Goal: Task Accomplishment & Management: Use online tool/utility

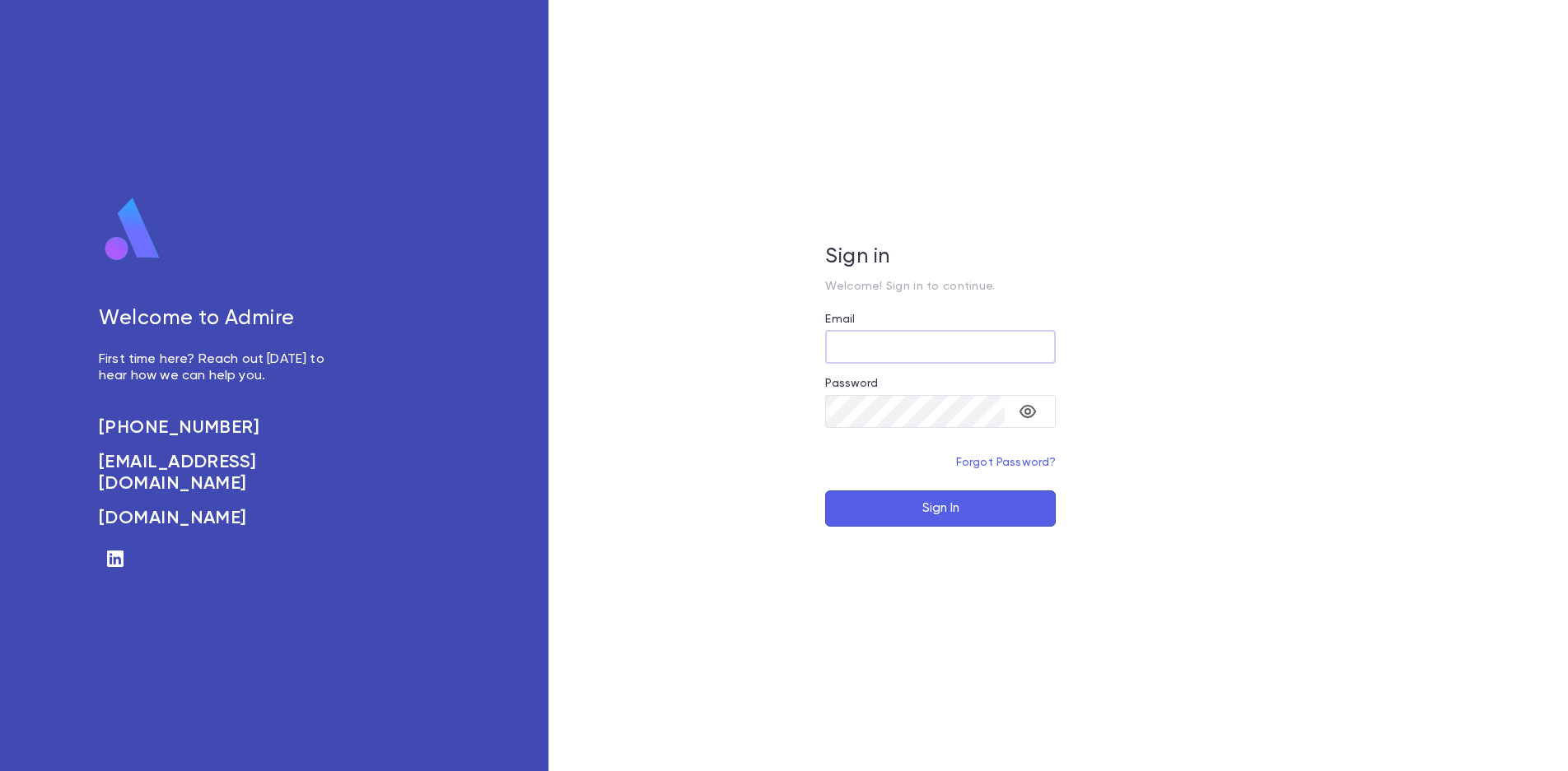
type input "**********"
click at [919, 492] on button "Sign In" at bounding box center [940, 508] width 230 height 36
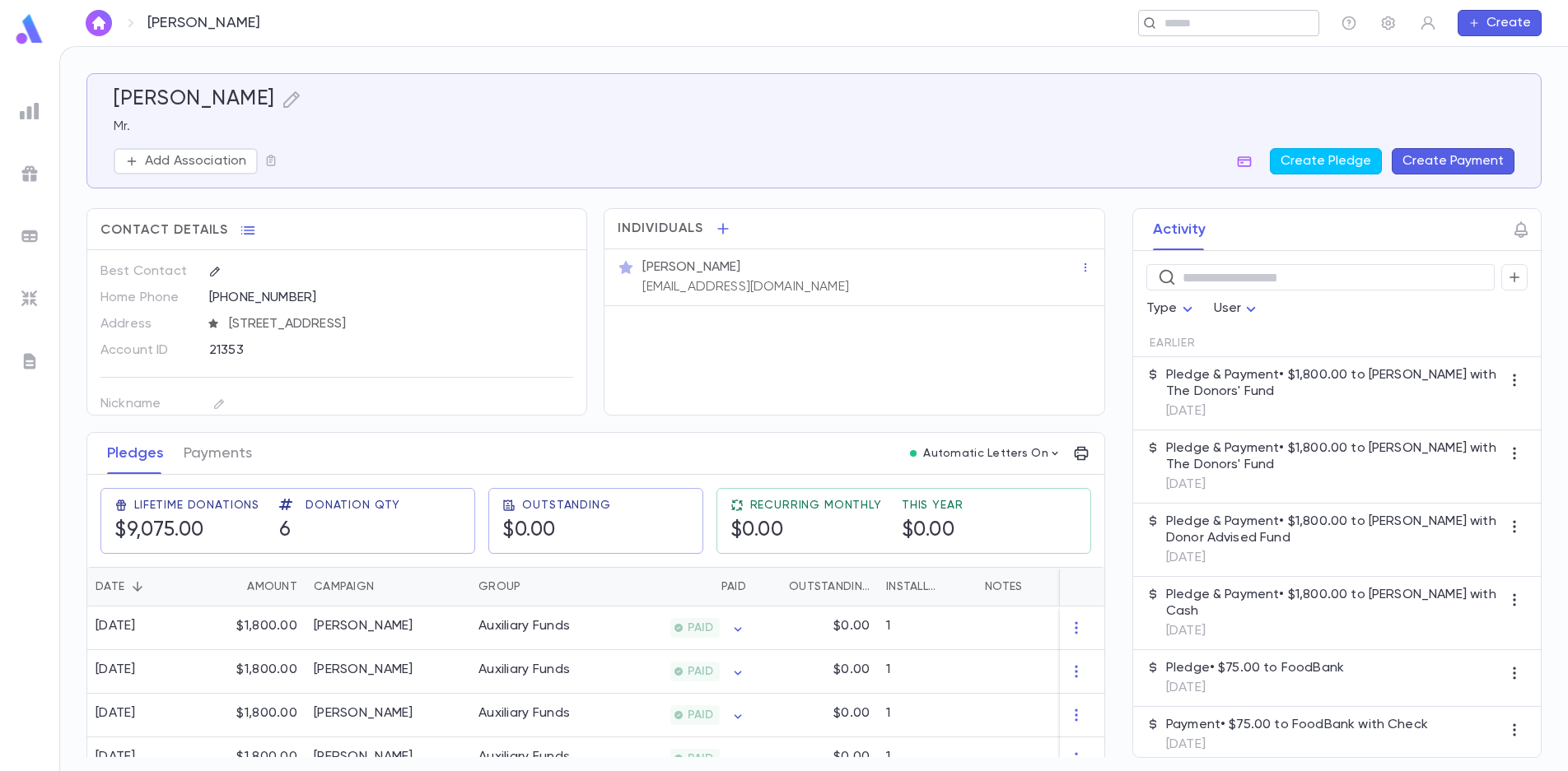
click at [1185, 13] on div "​" at bounding box center [1228, 23] width 181 height 26
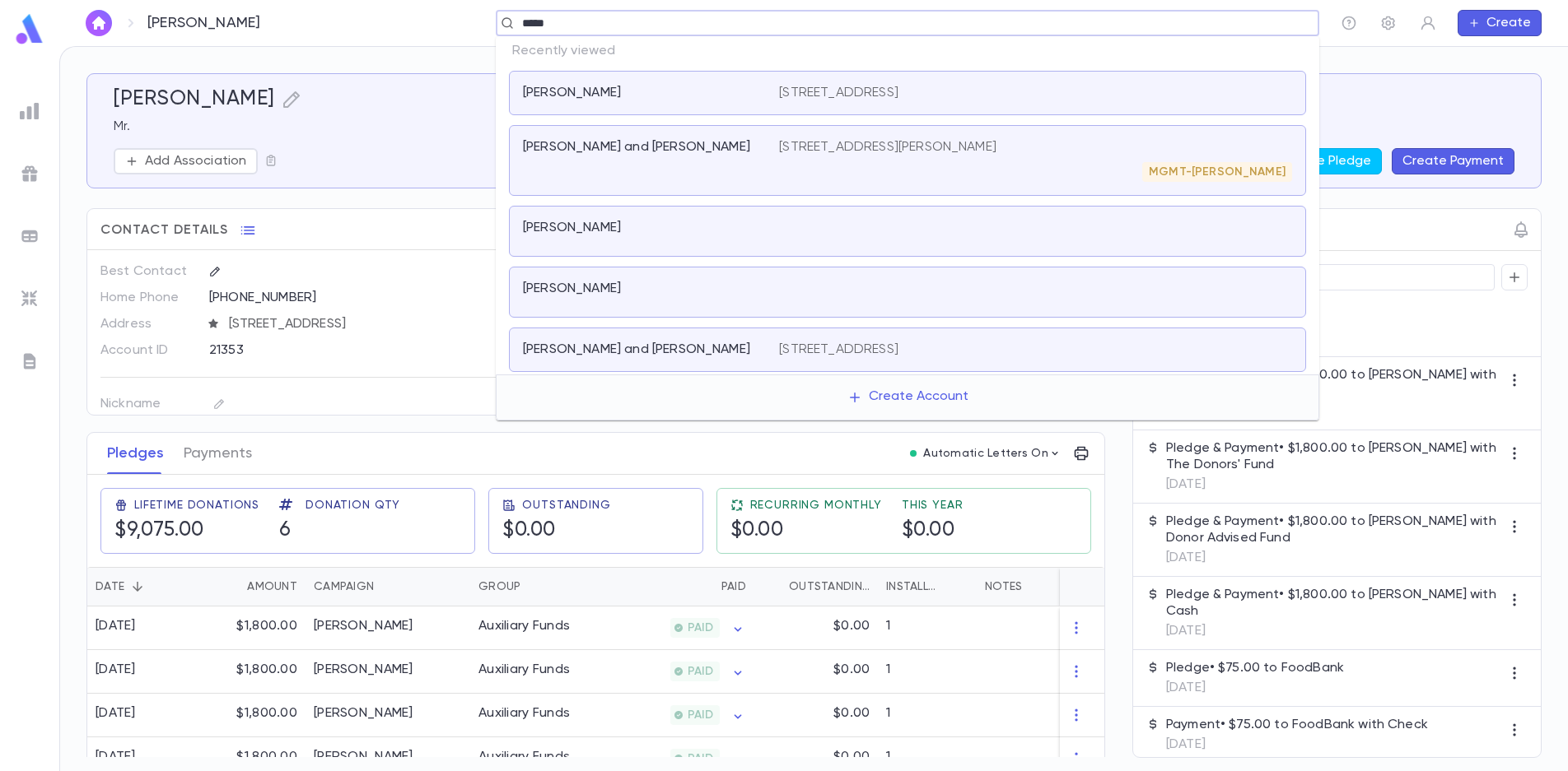
type input "******"
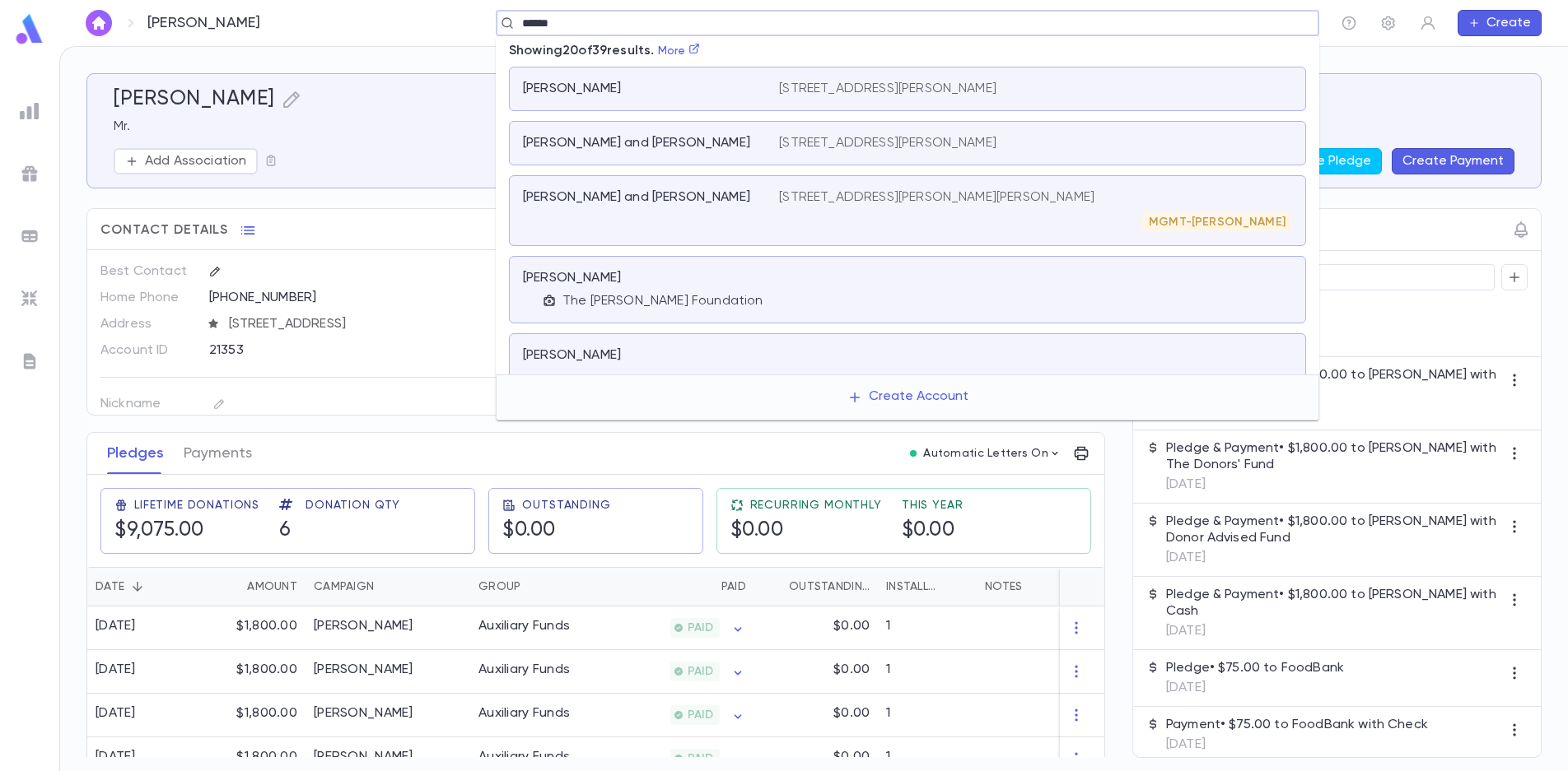
scroll to position [247, 0]
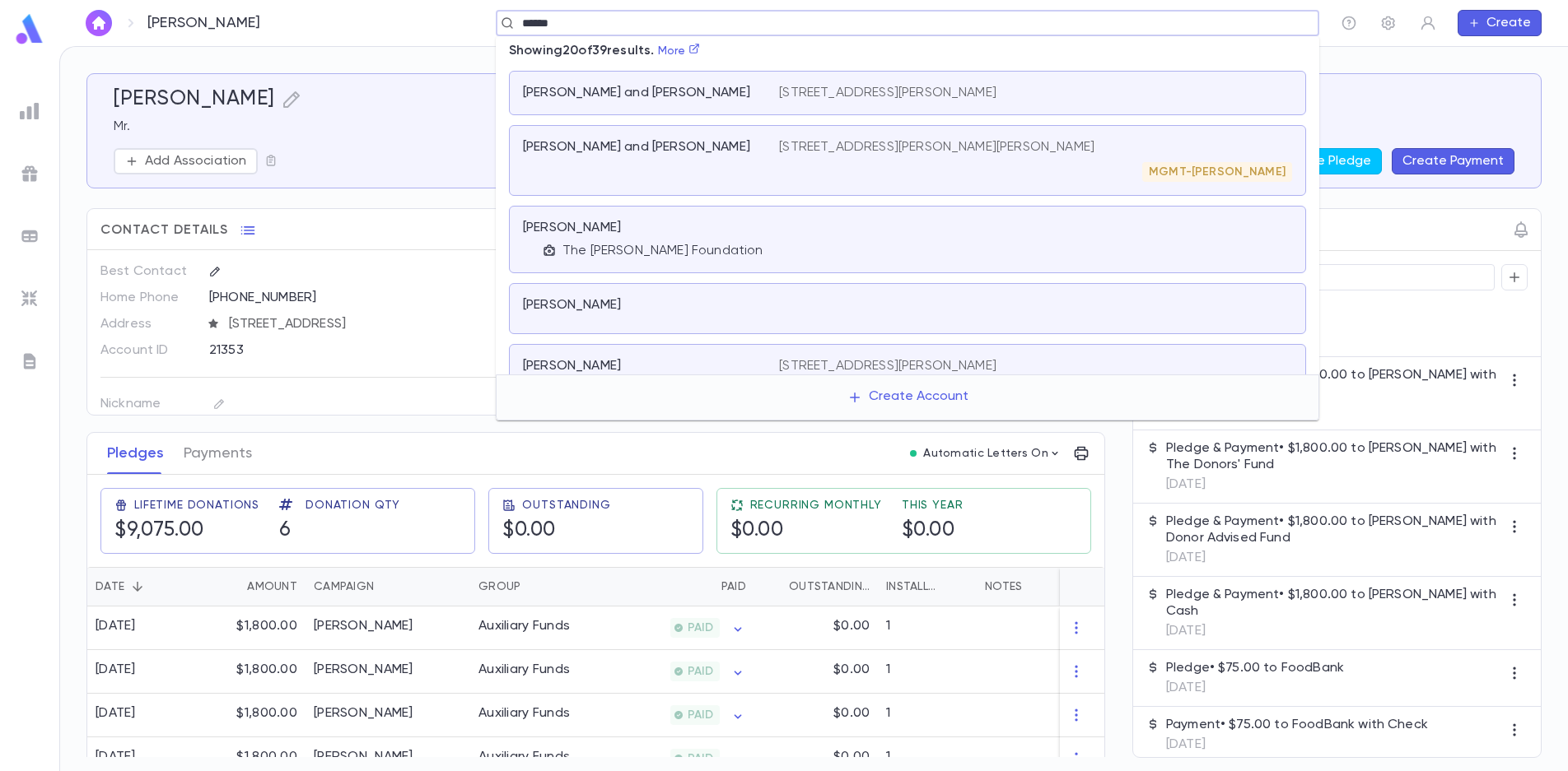
click at [866, 167] on div "MGMT-[PERSON_NAME]" at bounding box center [1035, 172] width 513 height 20
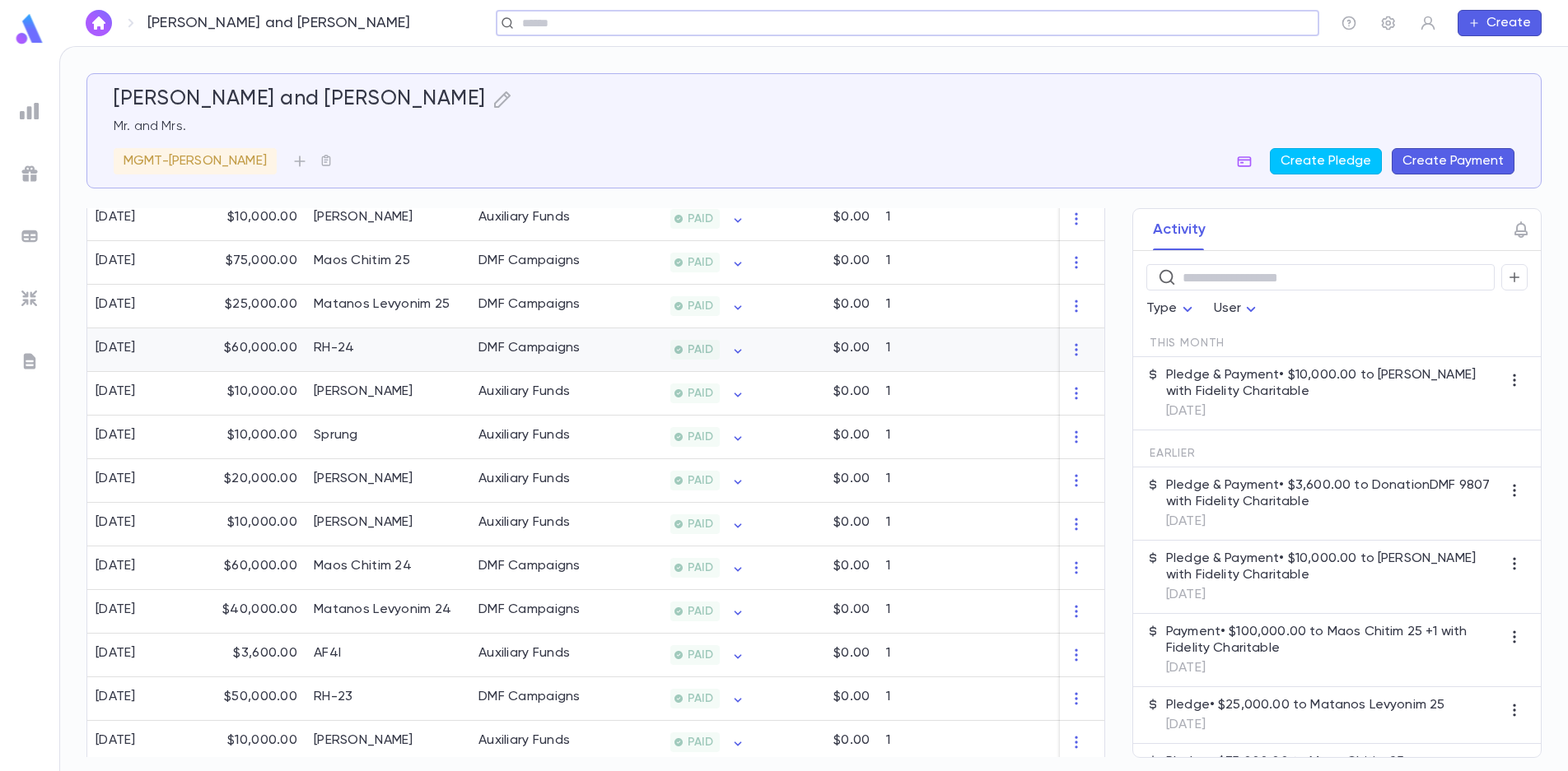
scroll to position [579, 0]
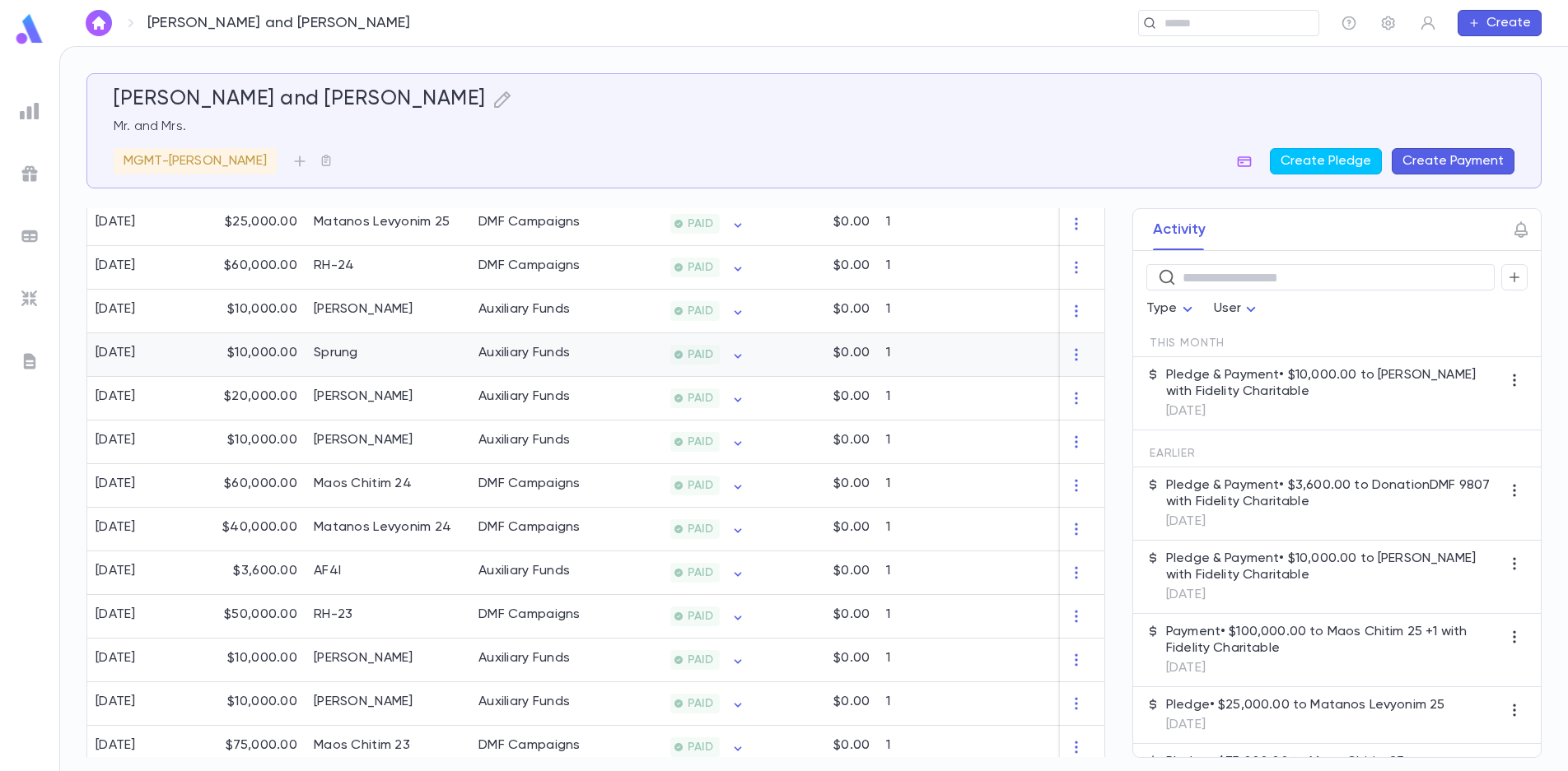
click at [435, 364] on div "Sprung" at bounding box center [388, 355] width 165 height 44
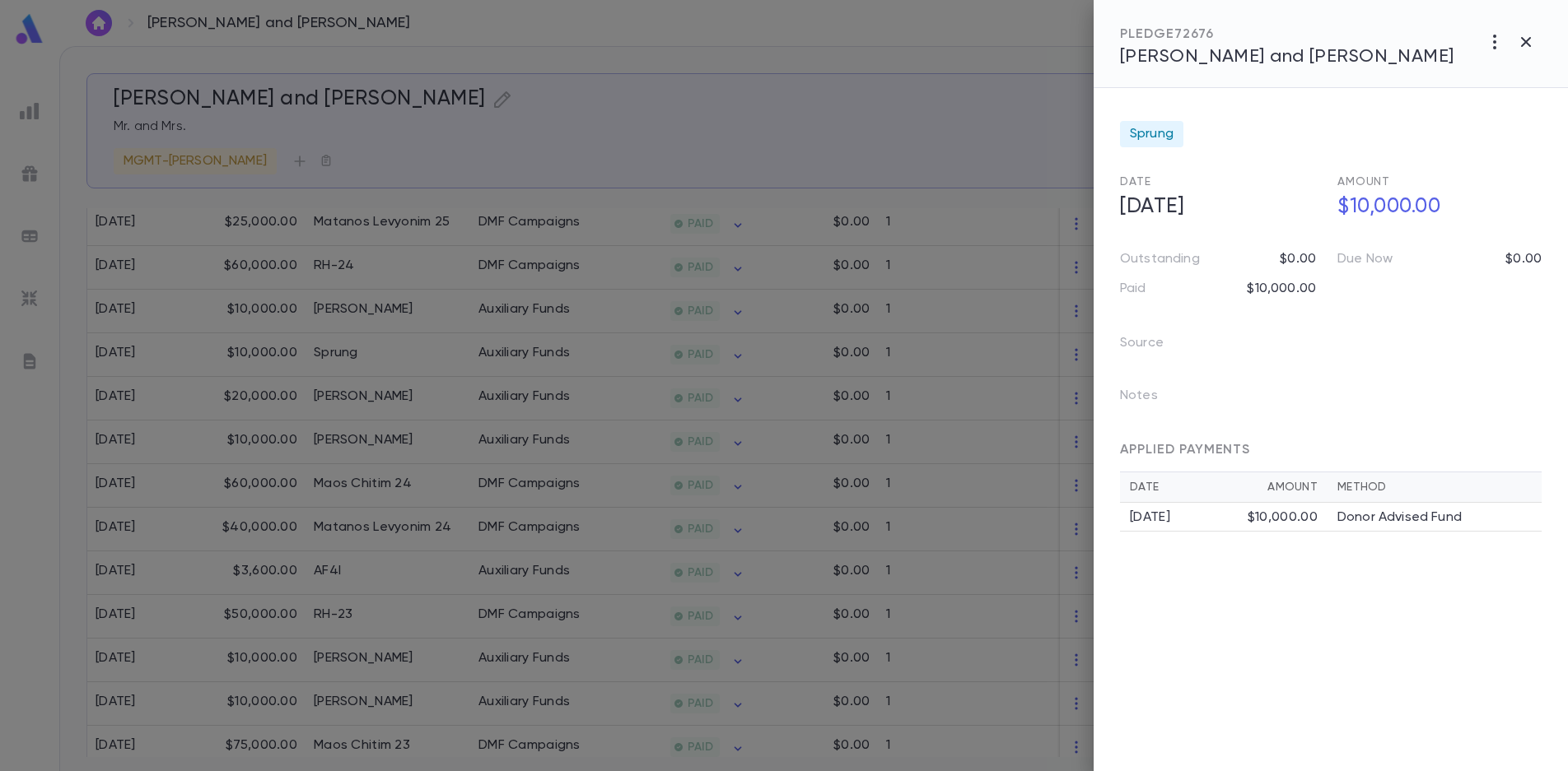
drag, startPoint x: 1538, startPoint y: 38, endPoint x: 1530, endPoint y: 32, distance: 10.0
click at [1530, 32] on button "button" at bounding box center [1526, 42] width 31 height 31
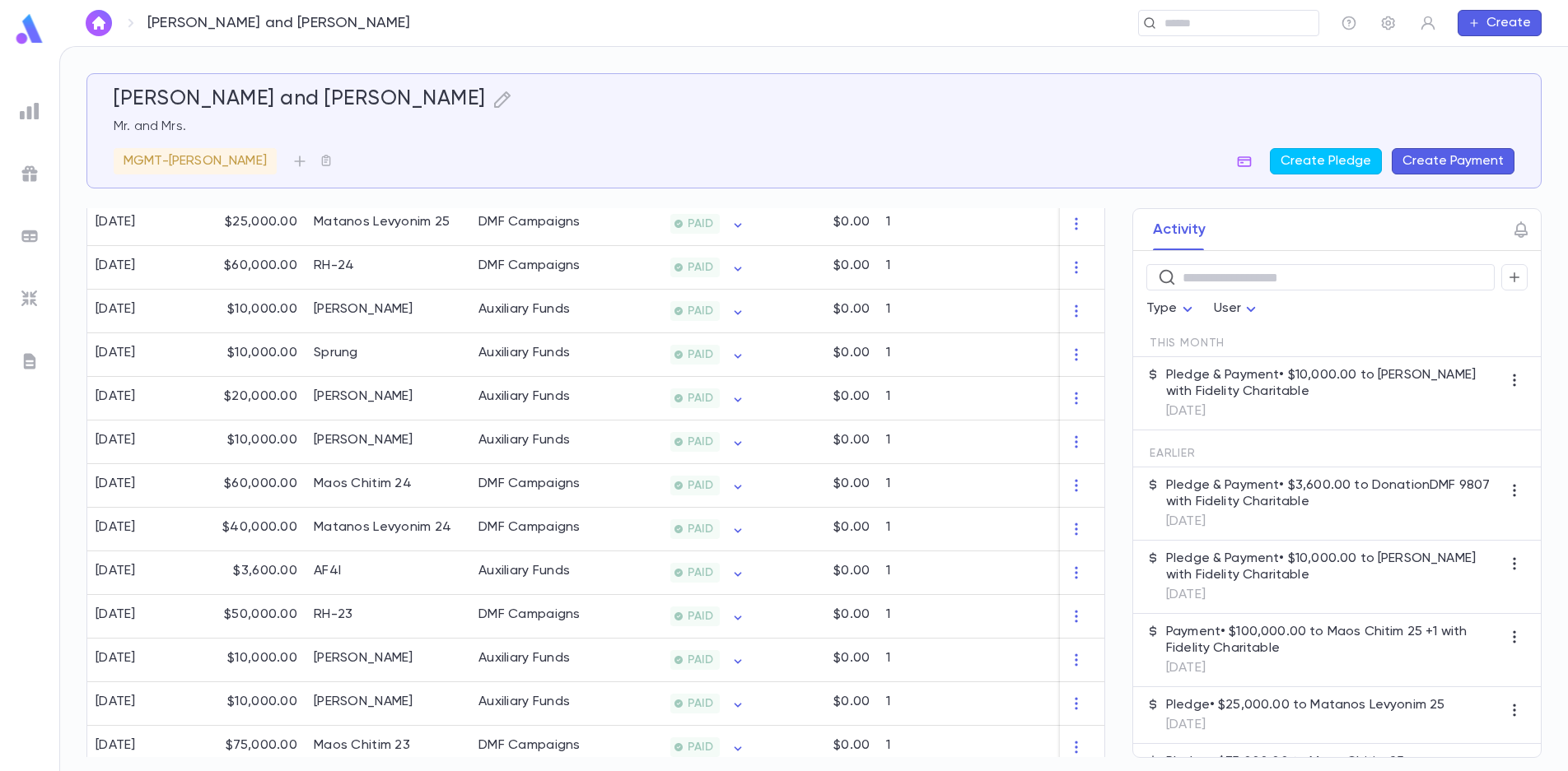
click at [1530, 32] on button "Create" at bounding box center [1499, 23] width 84 height 26
click at [553, 127] on div at bounding box center [784, 385] width 1568 height 771
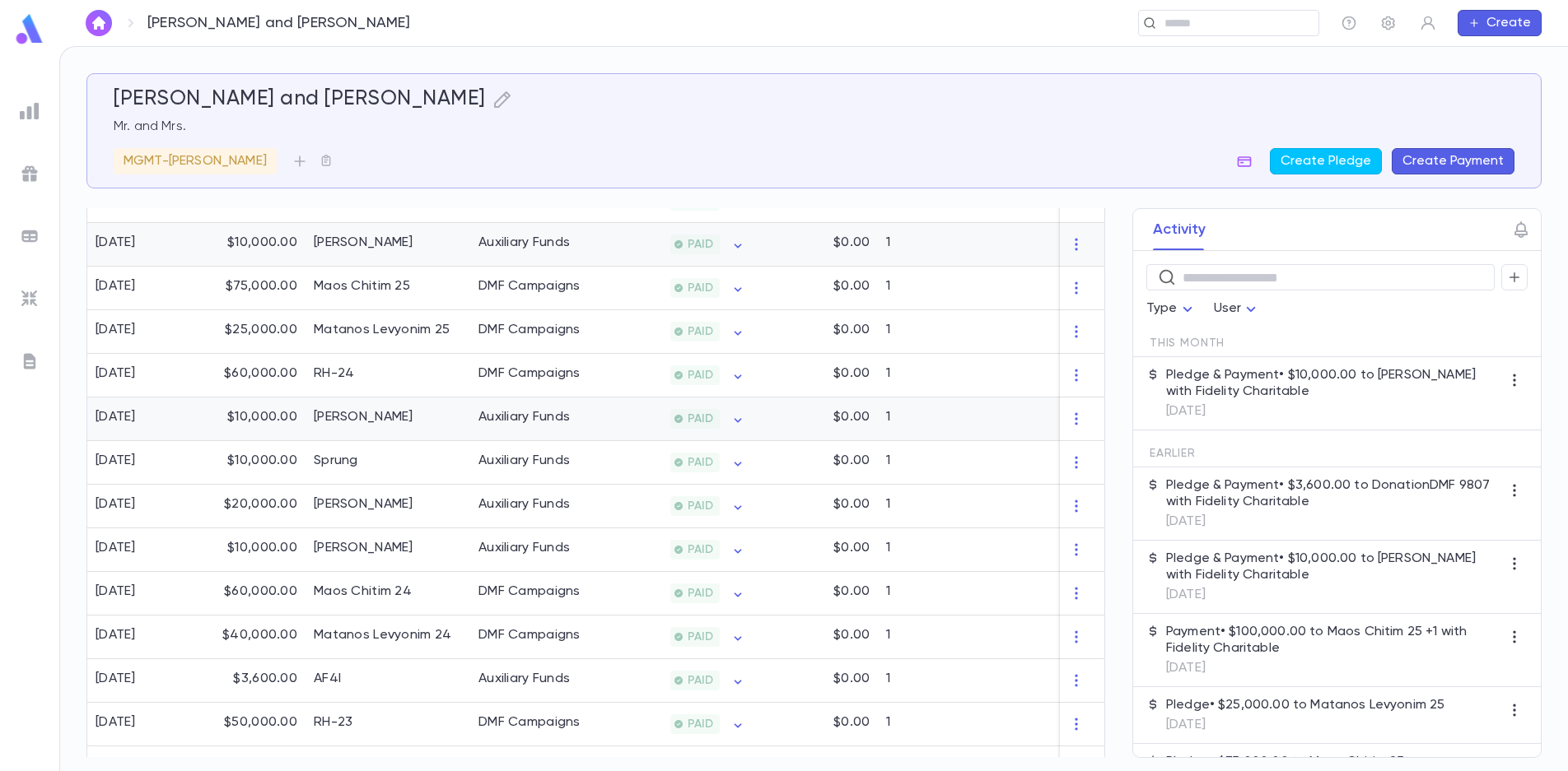
scroll to position [497, 0]
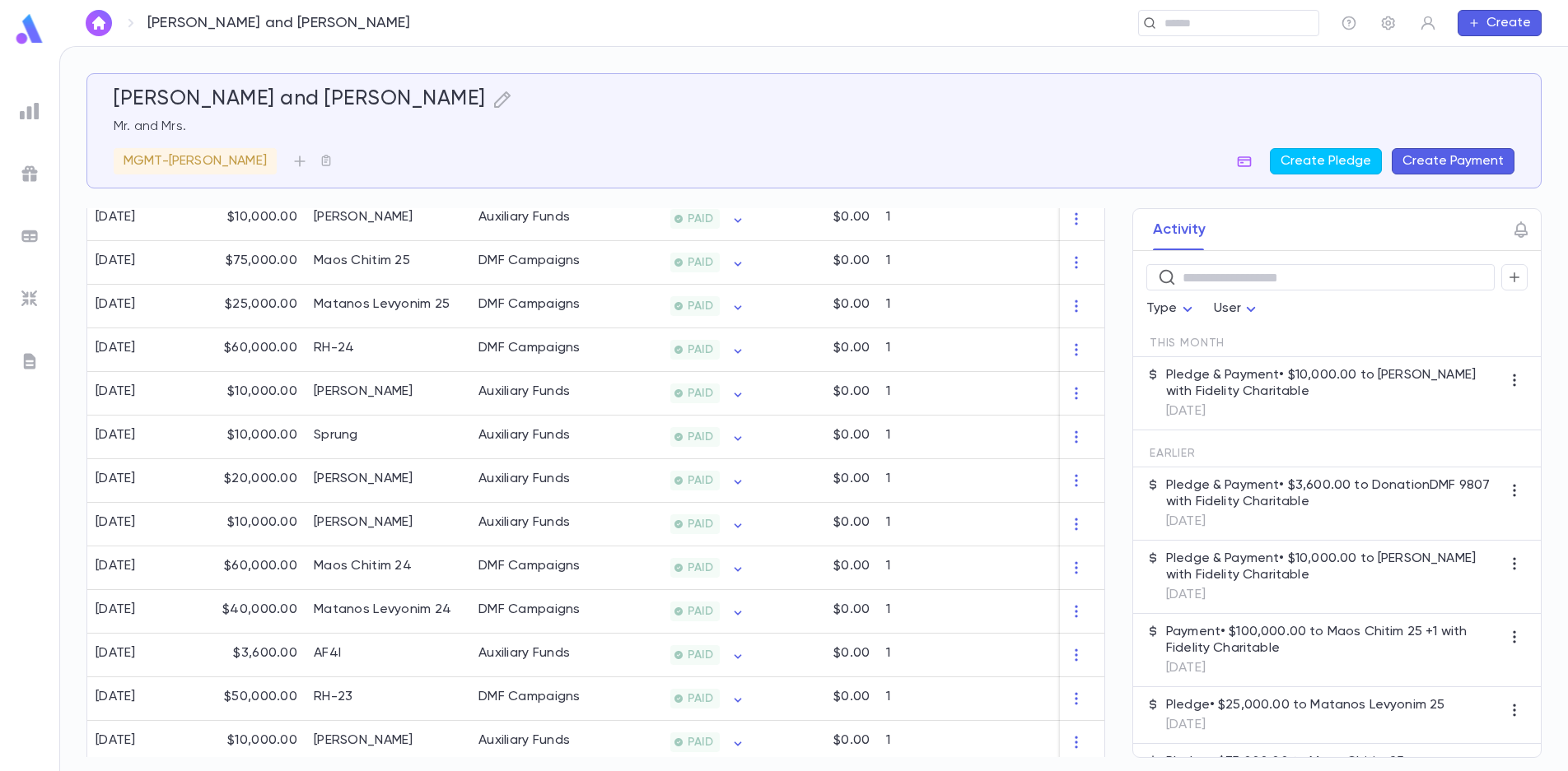
click at [434, 763] on div "[PERSON_NAME] and [PERSON_NAME] Mr. and Mrs. MGMT-[PERSON_NAME] Create Pledge C…" at bounding box center [813, 409] width 1507 height 724
